Goal: Transaction & Acquisition: Purchase product/service

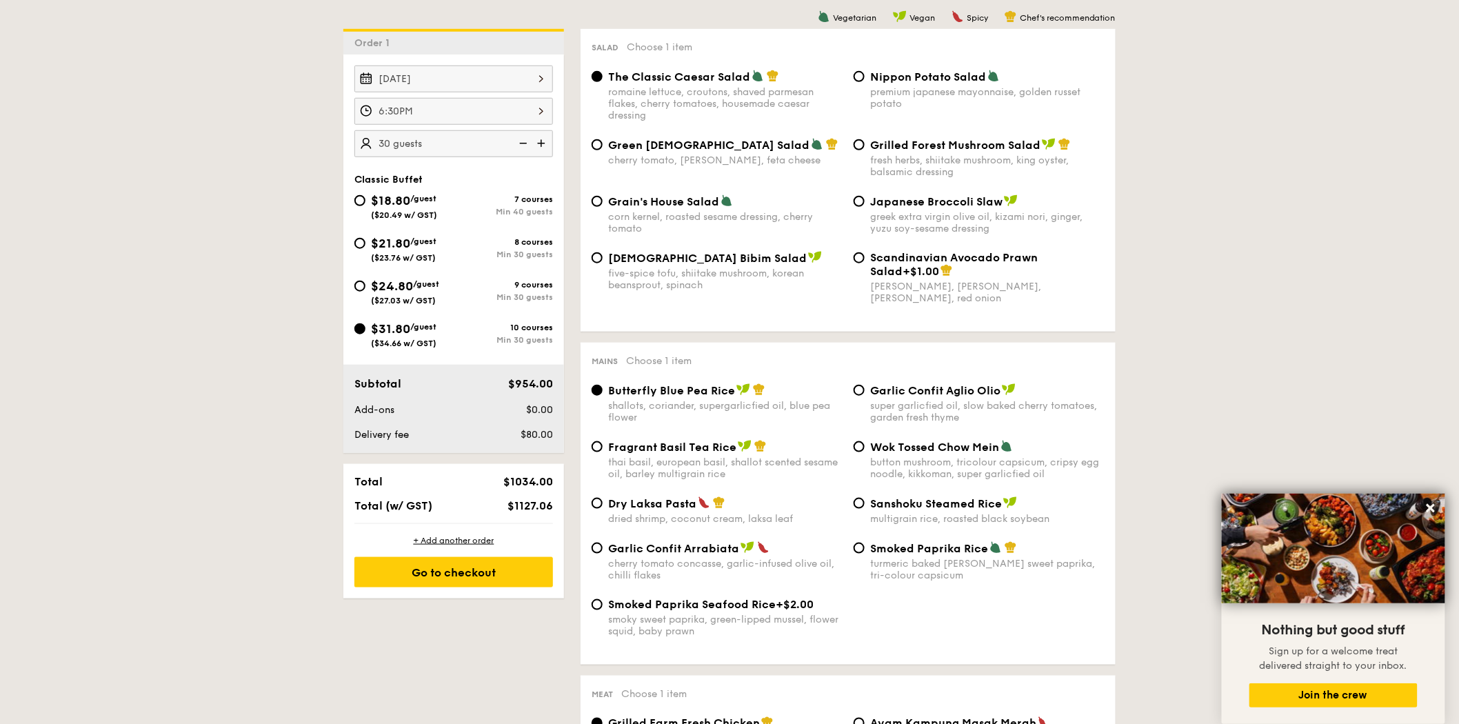
scroll to position [383, 0]
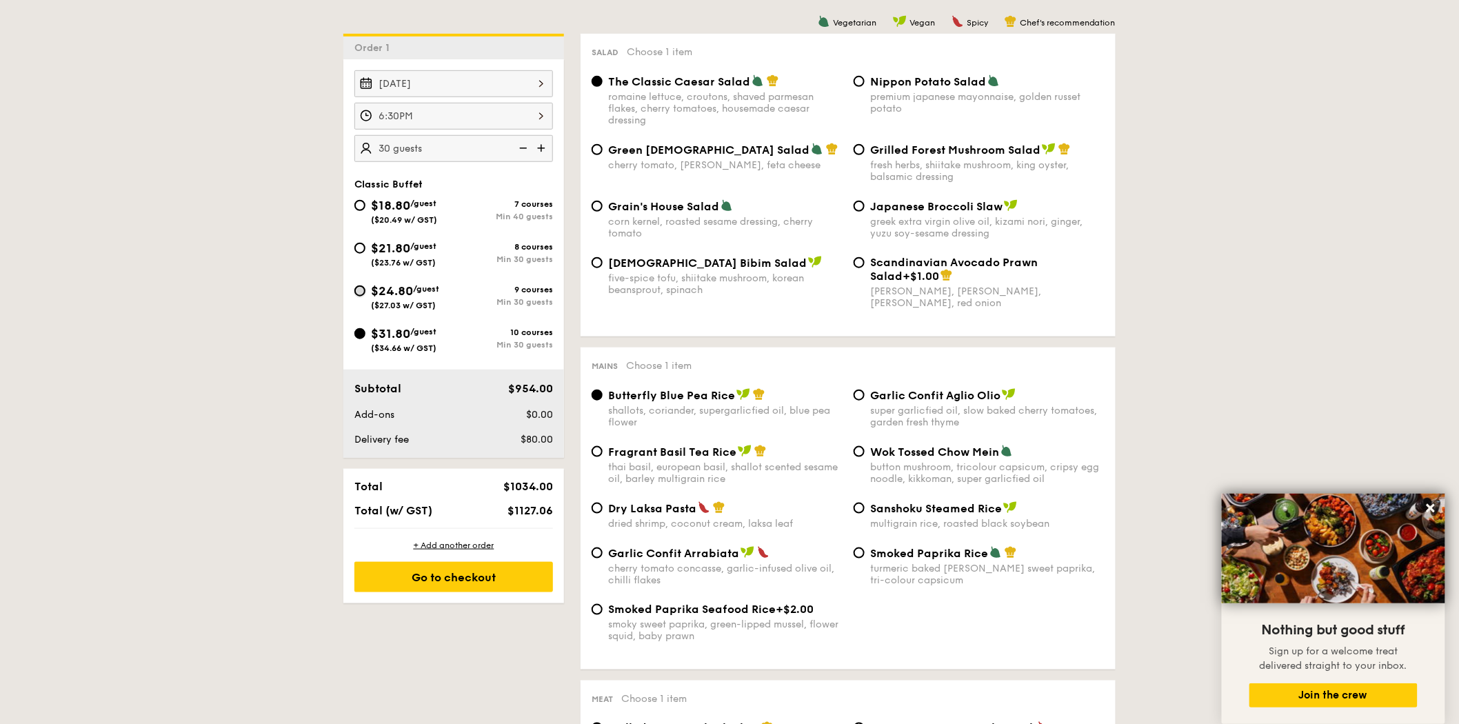
click at [355, 292] on input "$24.80 /guest ($27.03 w/ GST) 9 courses Min 30 guests" at bounding box center [359, 290] width 11 height 11
radio input "true"
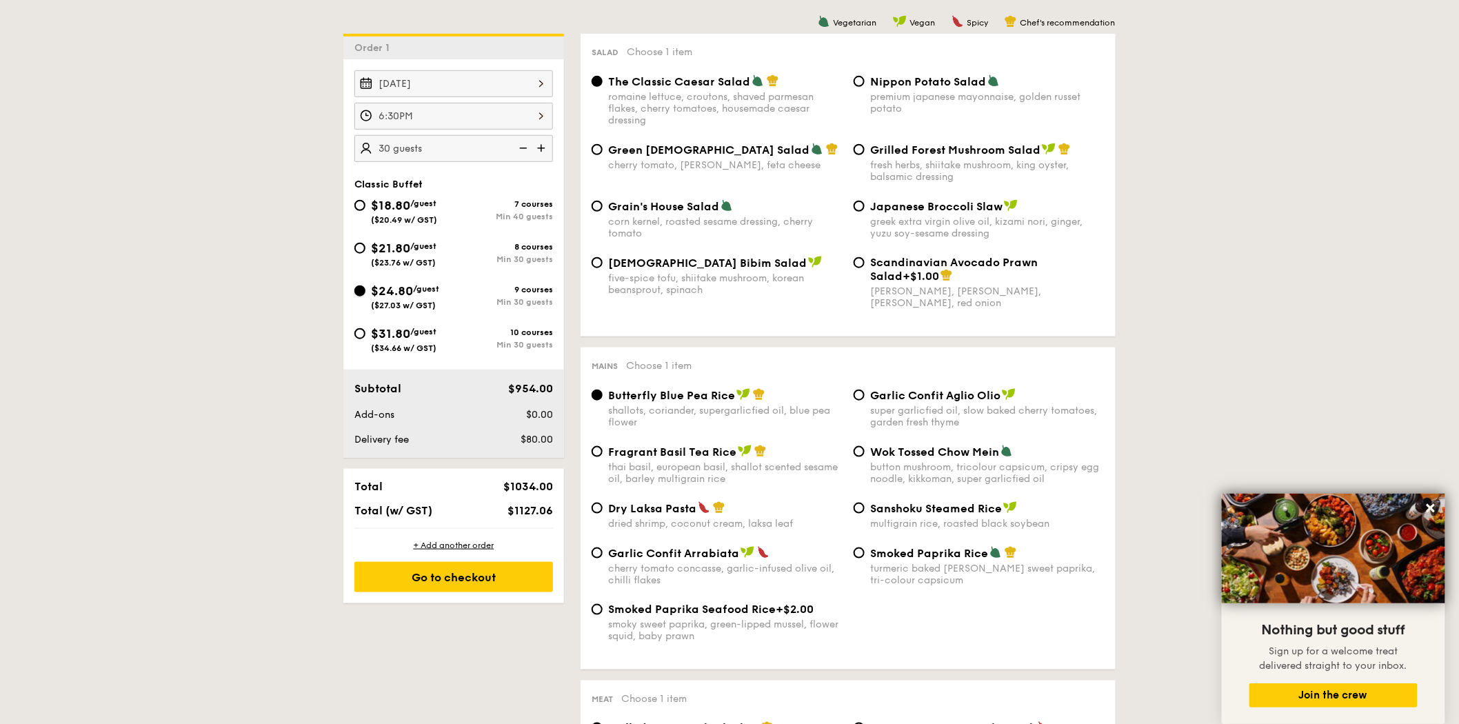
radio input "true"
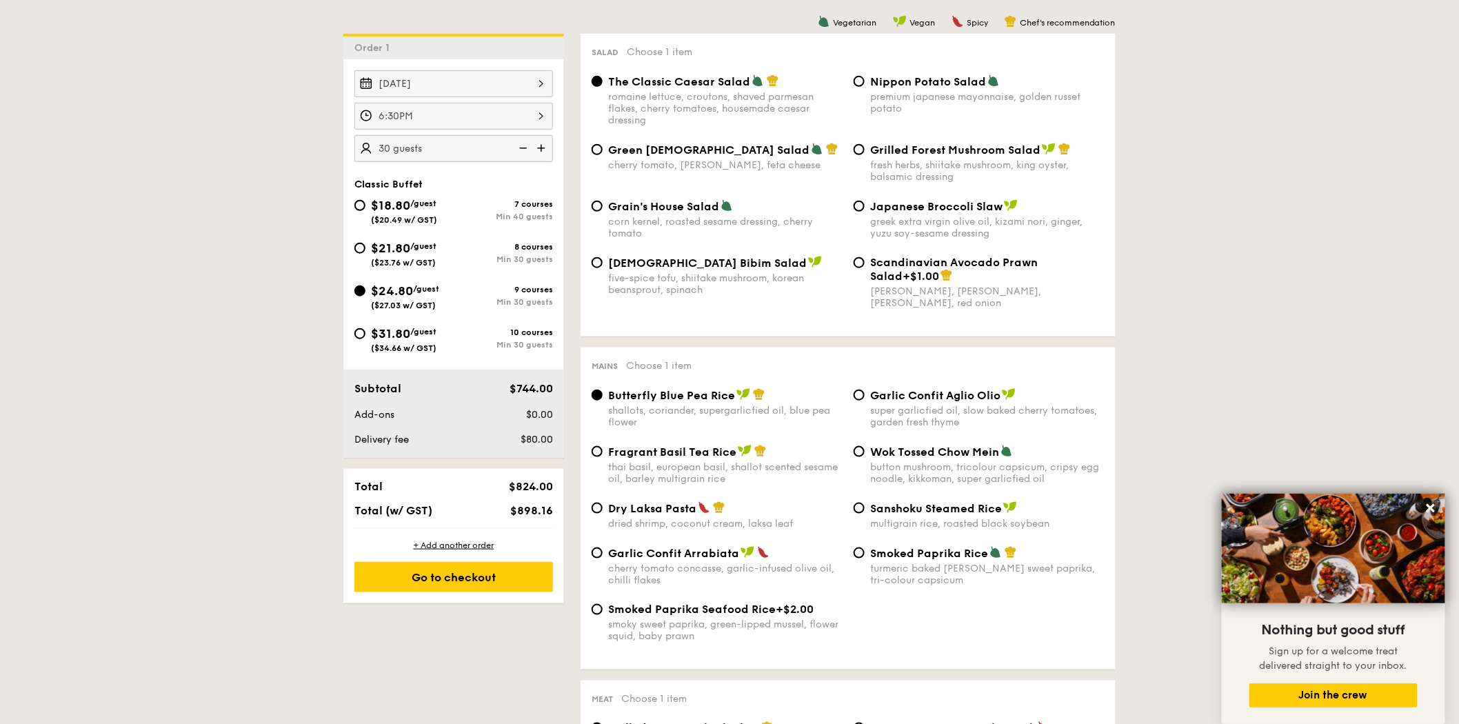
click at [354, 339] on div "$31.80 /guest ($34.66 w/ GST)" at bounding box center [403, 338] width 99 height 29
click at [354, 339] on input "$31.80 /guest ($34.66 w/ GST) 10 courses Min 30 guests" at bounding box center [359, 333] width 11 height 11
radio input "true"
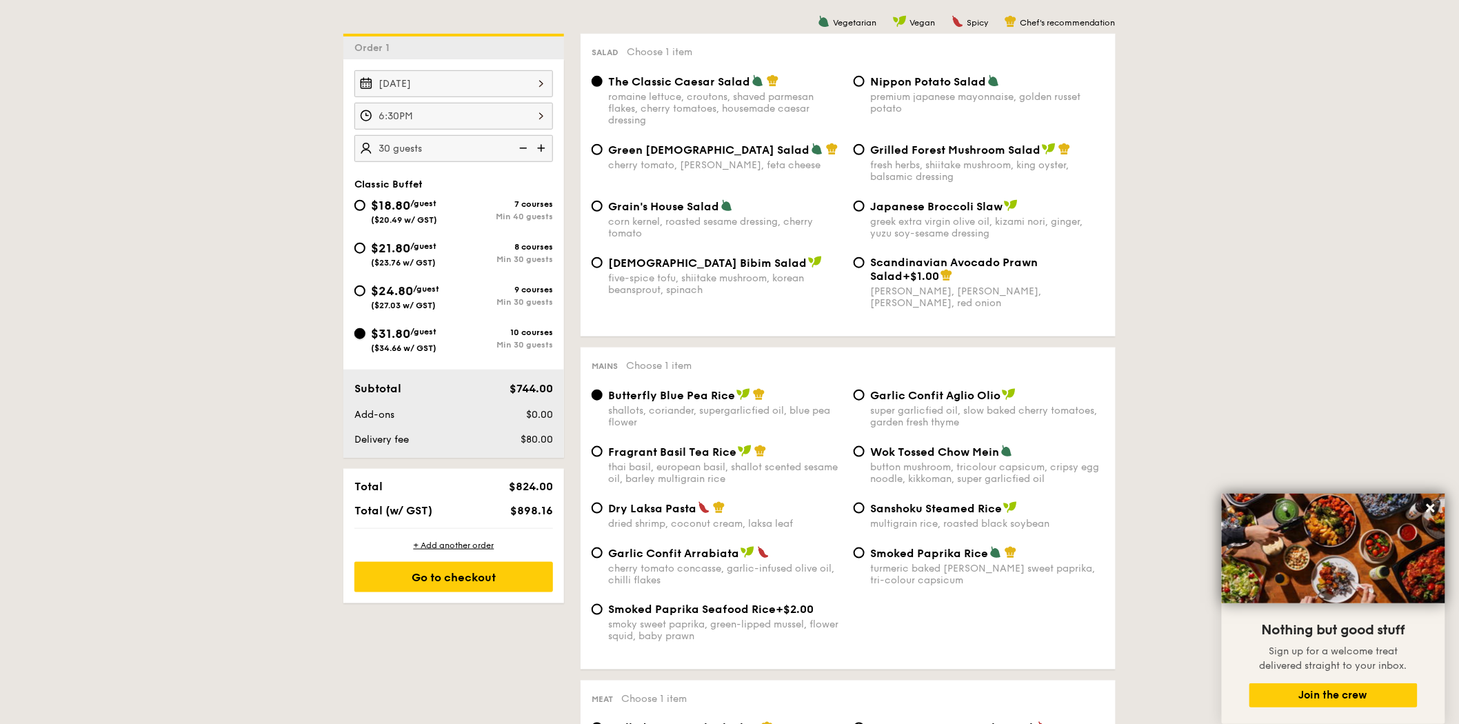
radio input "true"
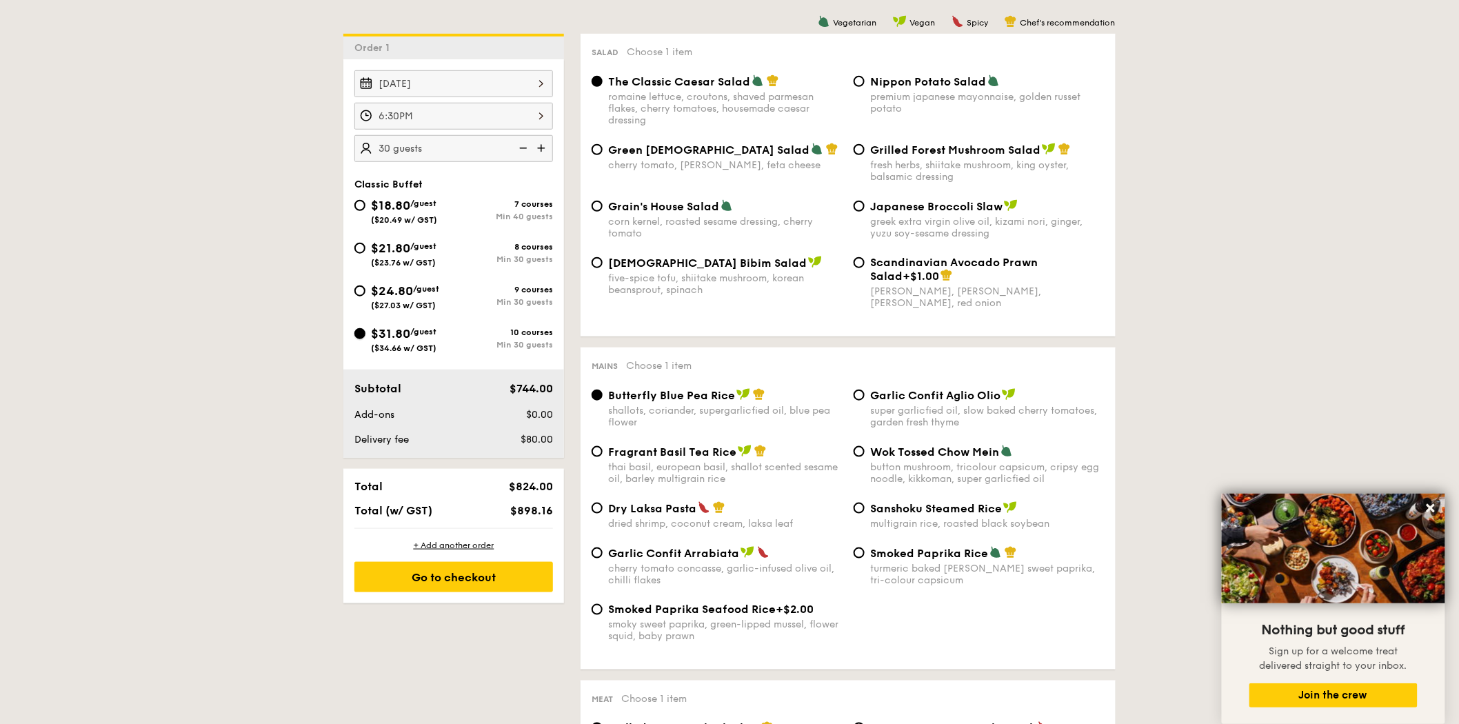
radio input "true"
click at [357, 293] on input "$24.80 /guest ($27.03 w/ GST) 9 courses Min 30 guests" at bounding box center [359, 290] width 11 height 11
radio input "true"
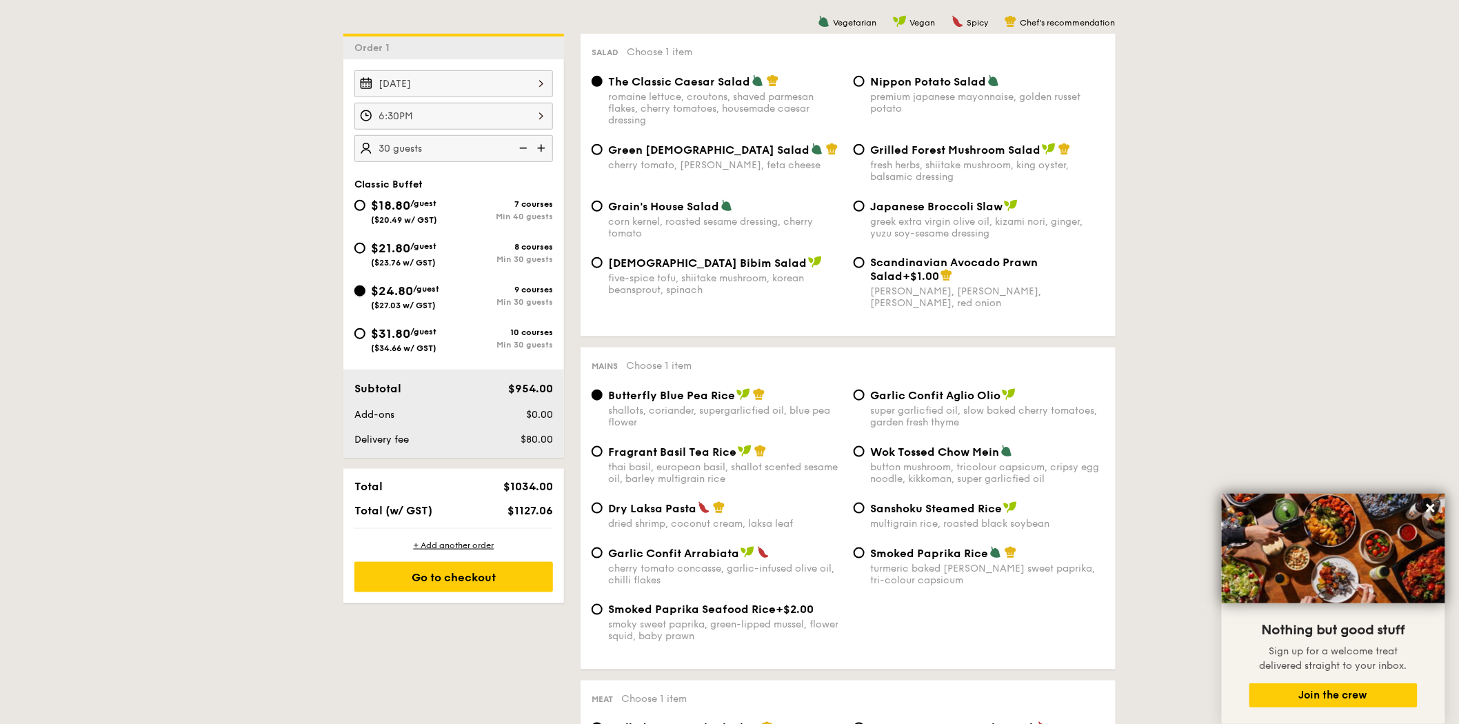
radio input "true"
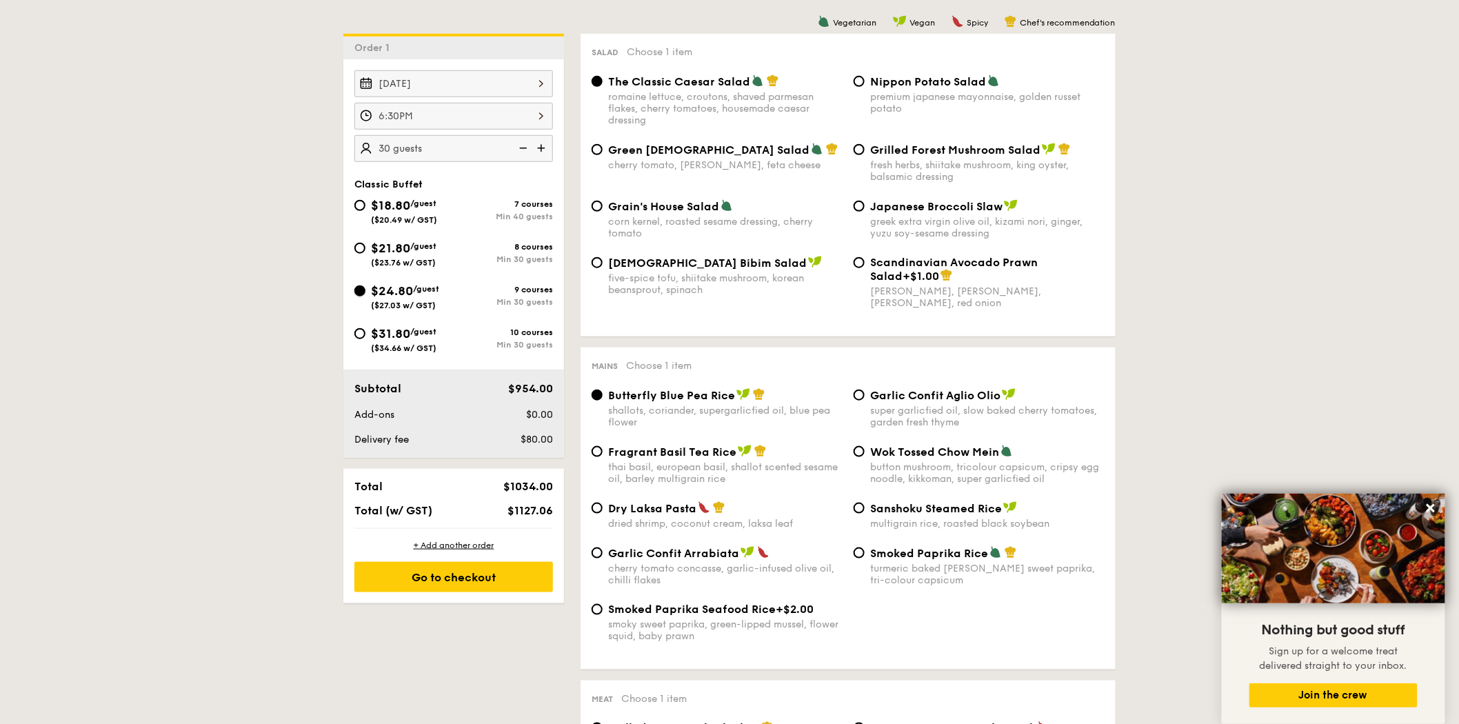
radio input "true"
click at [360, 342] on div "$31.80 /guest ($34.66 w/ GST)" at bounding box center [403, 338] width 99 height 29
click at [360, 339] on input "$31.80 /guest ($34.66 w/ GST) 10 courses Min 30 guests" at bounding box center [359, 333] width 11 height 11
radio input "true"
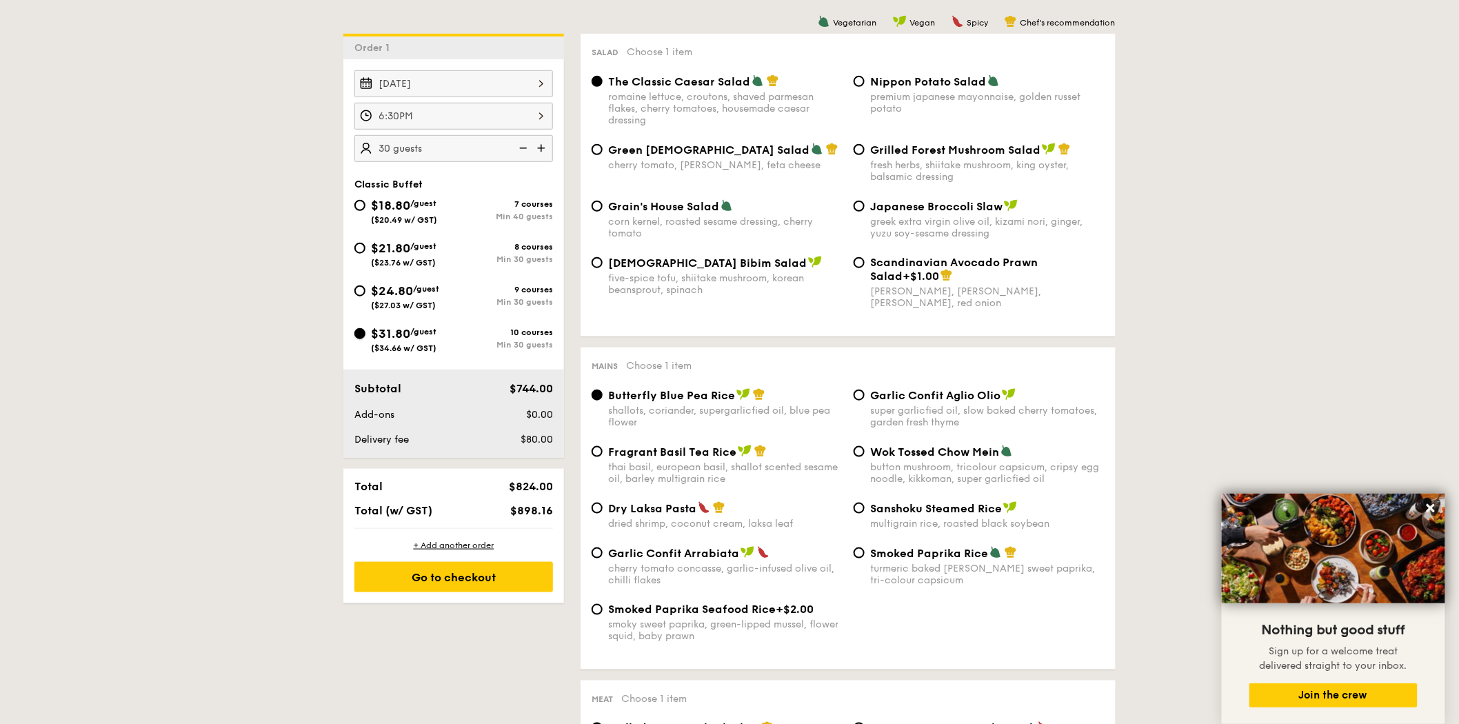
radio input "true"
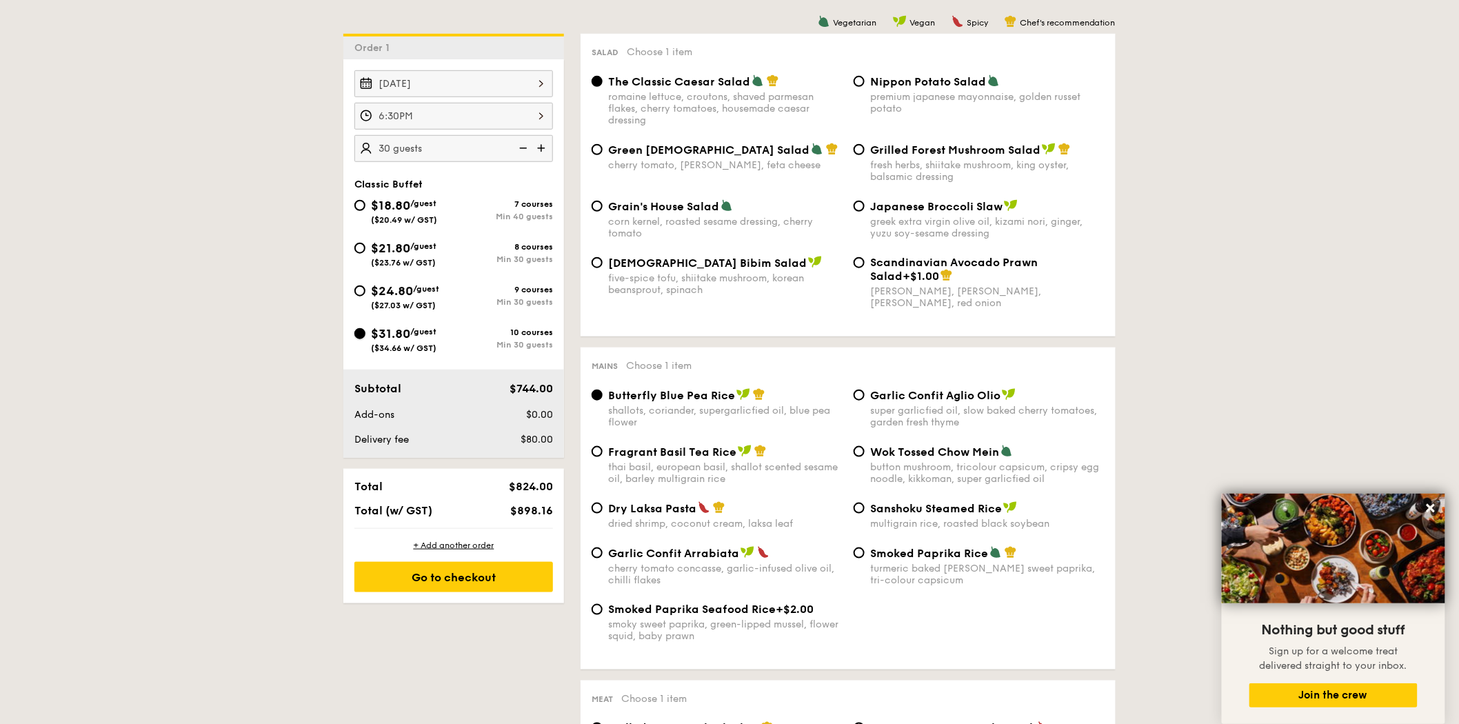
radio input "true"
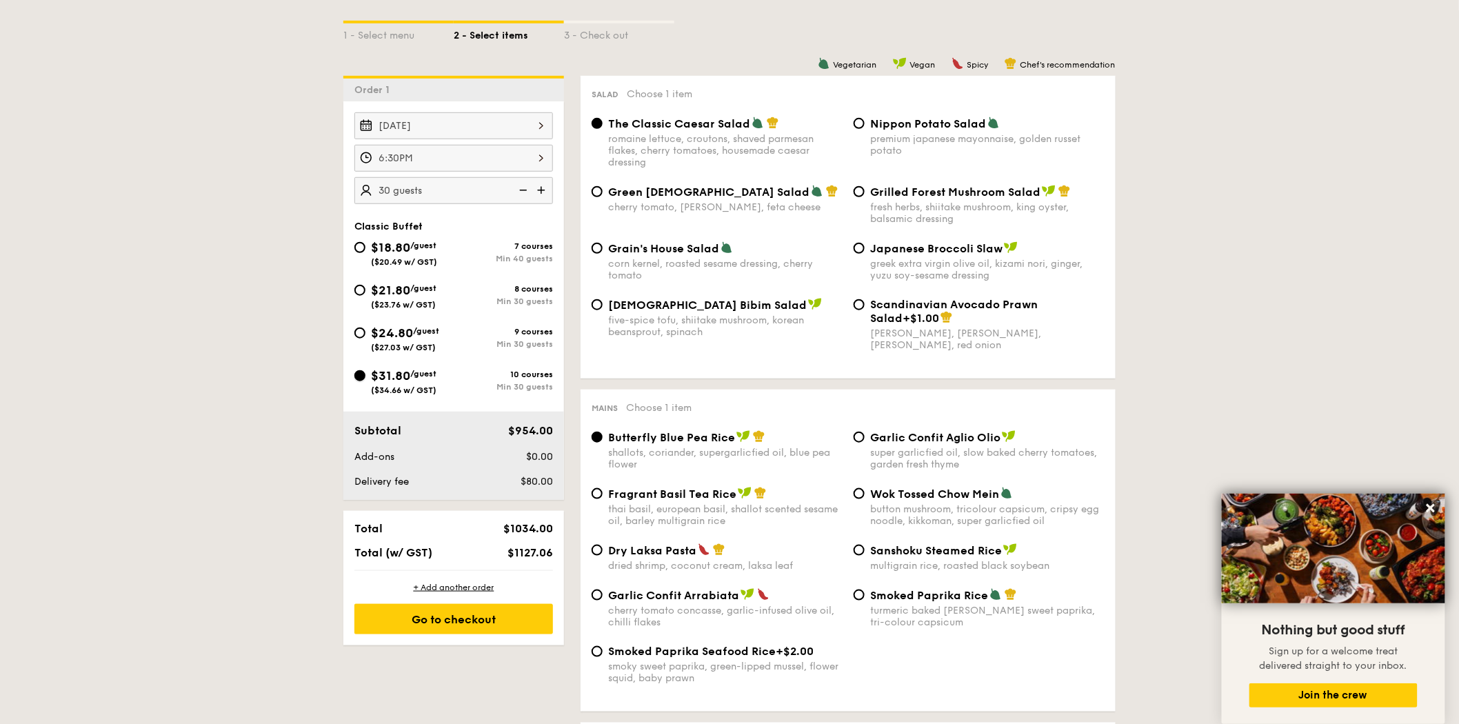
scroll to position [306, 0]
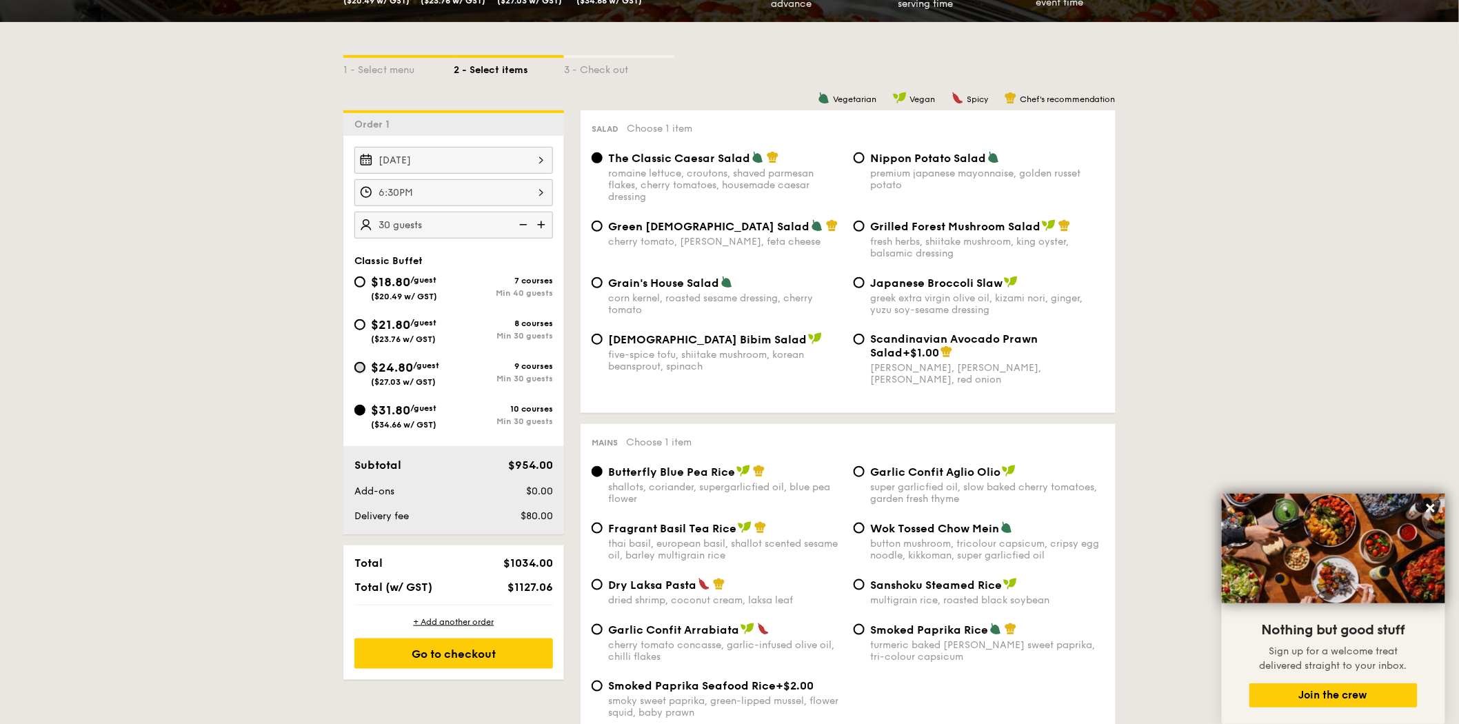
click at [359, 364] on input "$24.80 /guest ($27.03 w/ GST) 9 courses Min 30 guests" at bounding box center [359, 367] width 11 height 11
radio input "true"
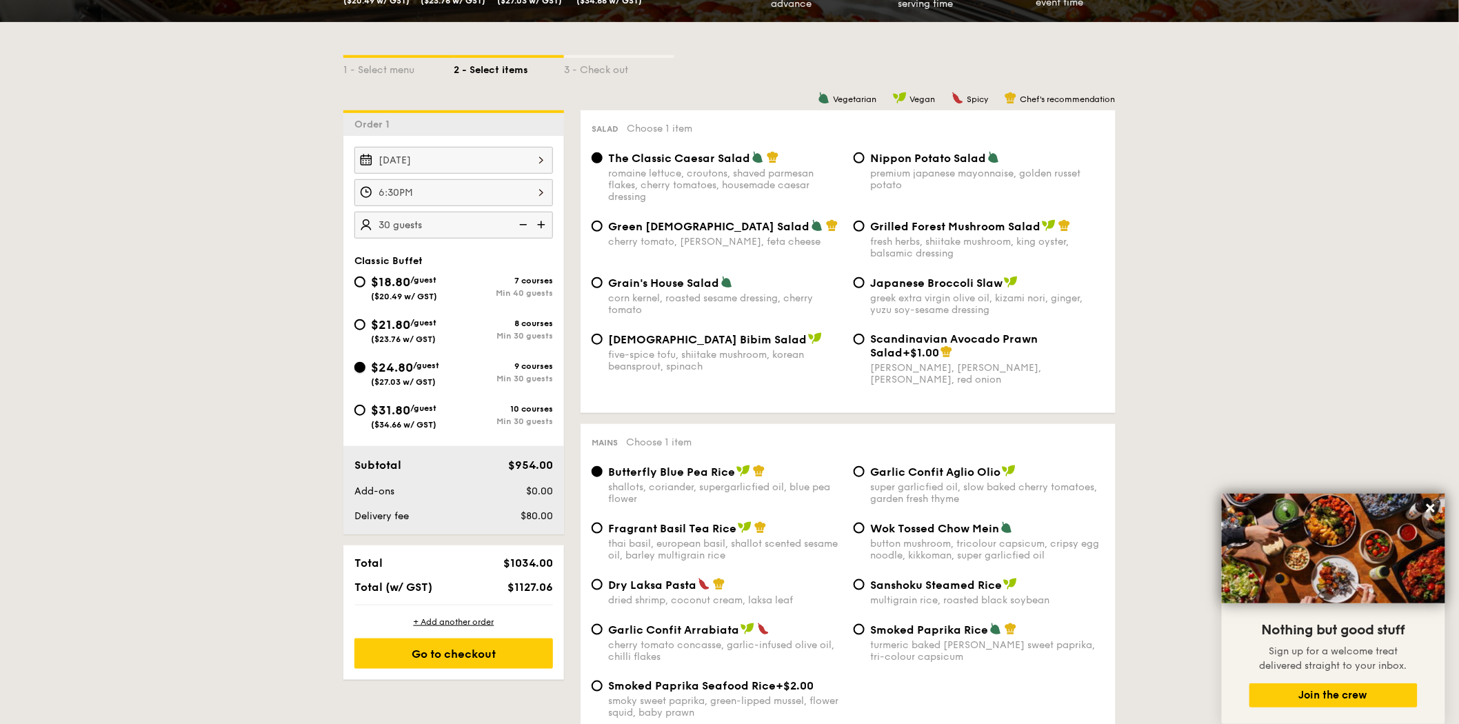
radio input "true"
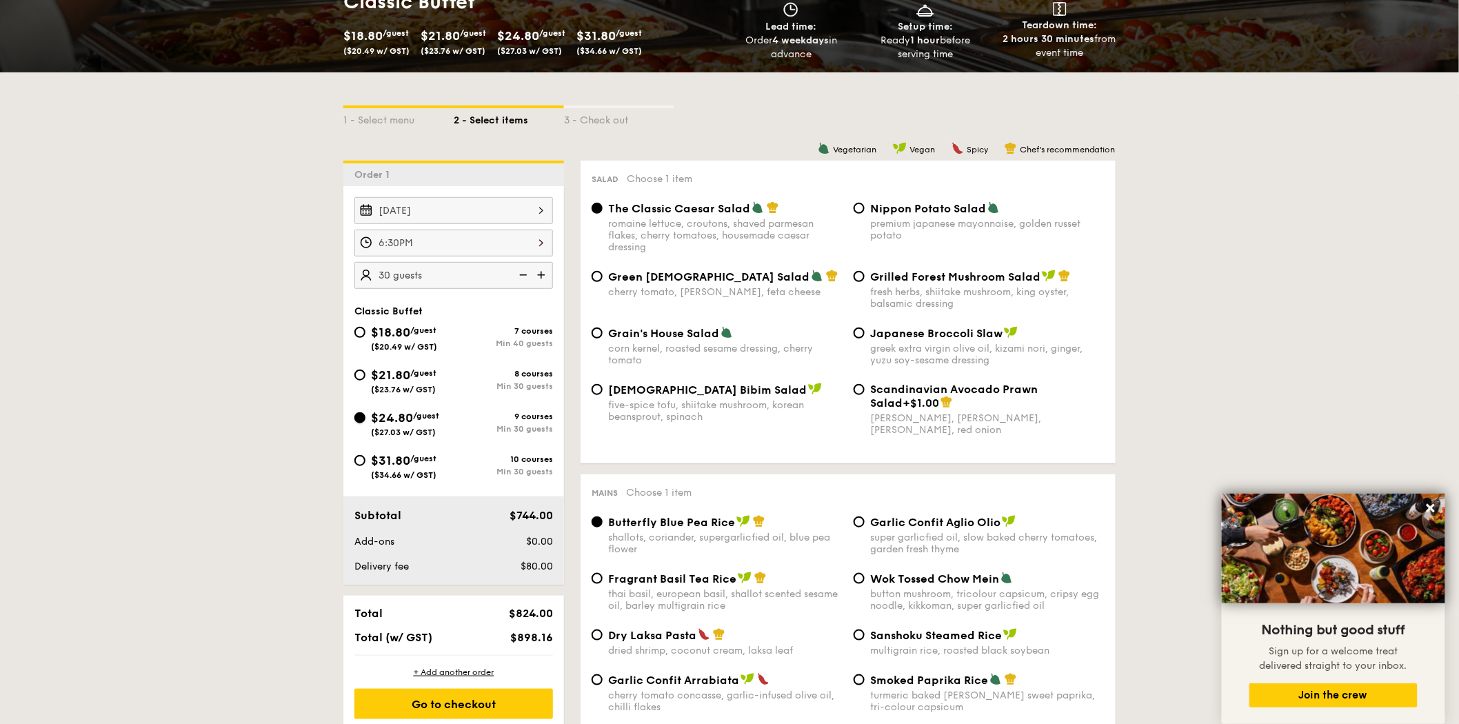
scroll to position [230, 0]
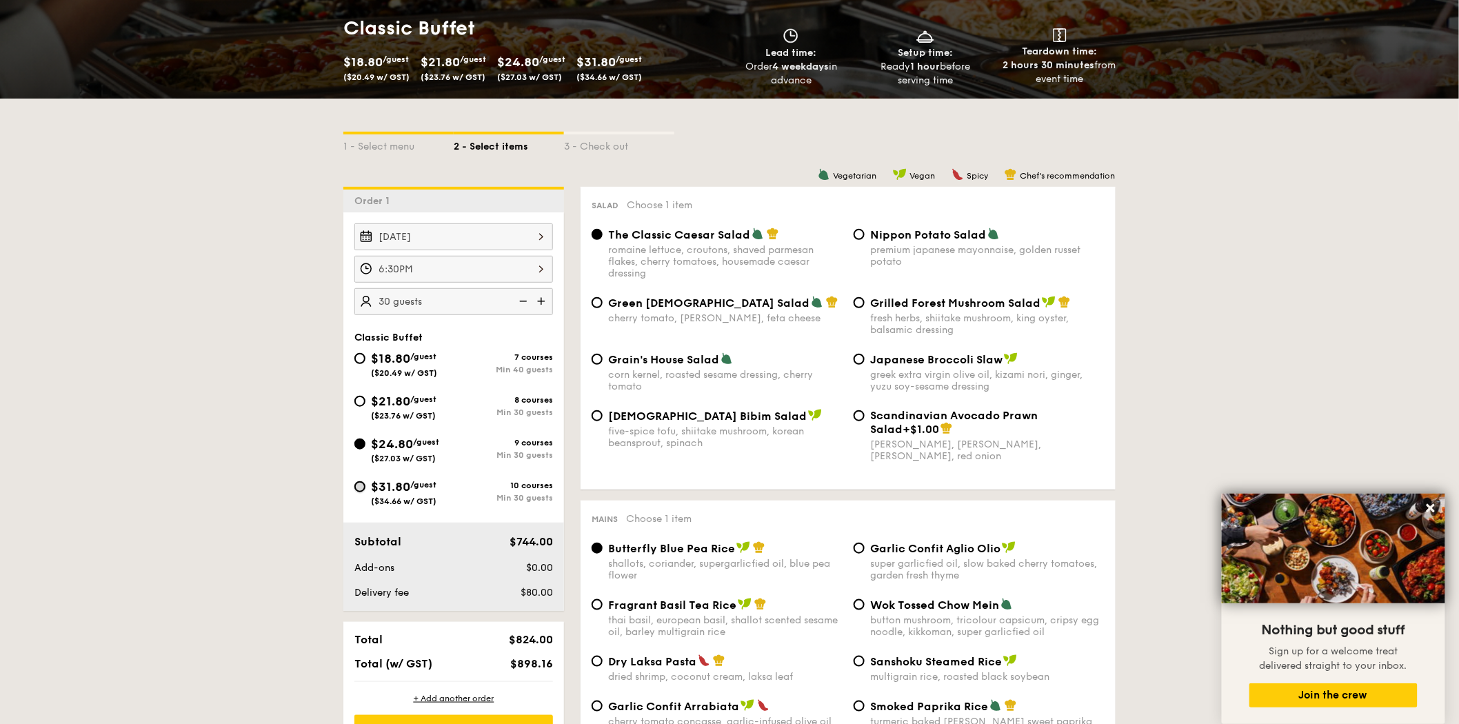
click at [357, 488] on input "$31.80 /guest ($34.66 w/ GST) 10 courses Min 30 guests" at bounding box center [359, 486] width 11 height 11
radio input "true"
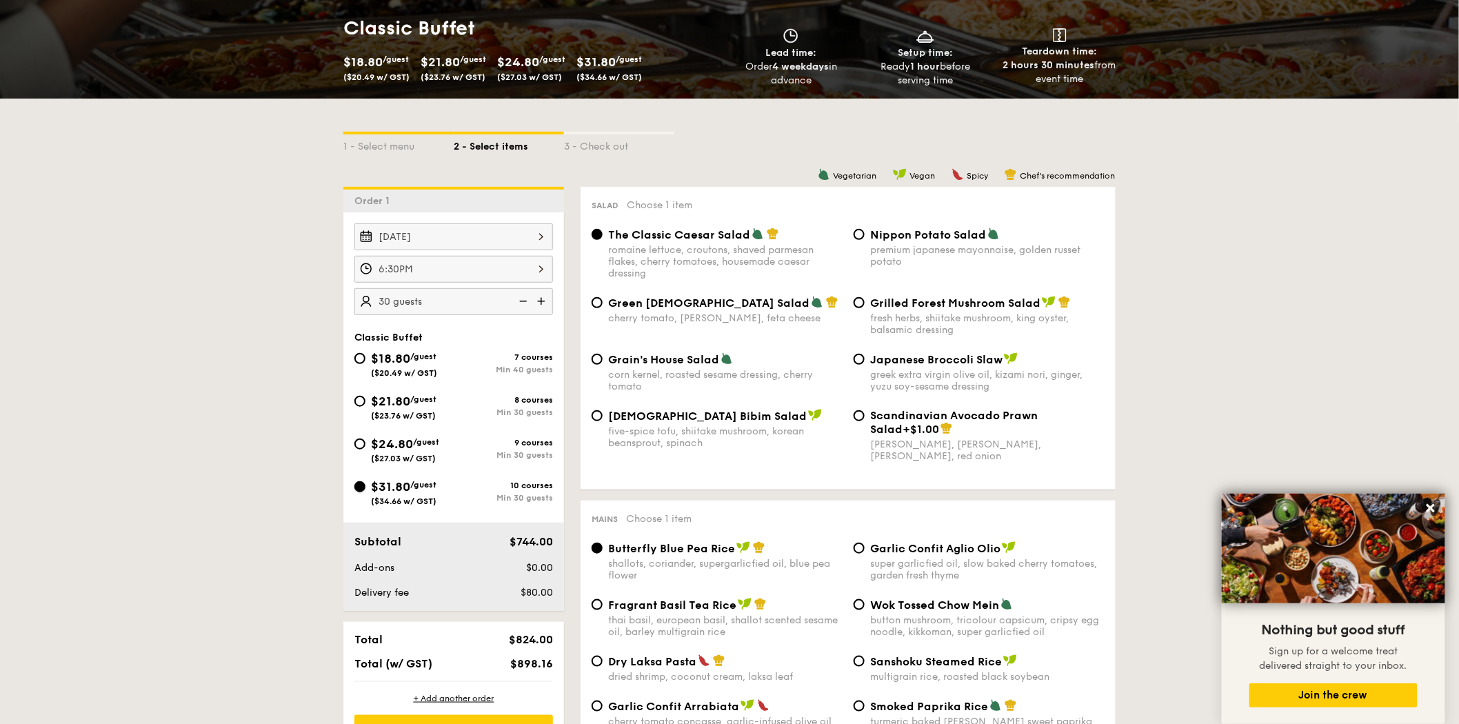
radio input "true"
